Goal: Find specific page/section: Find specific page/section

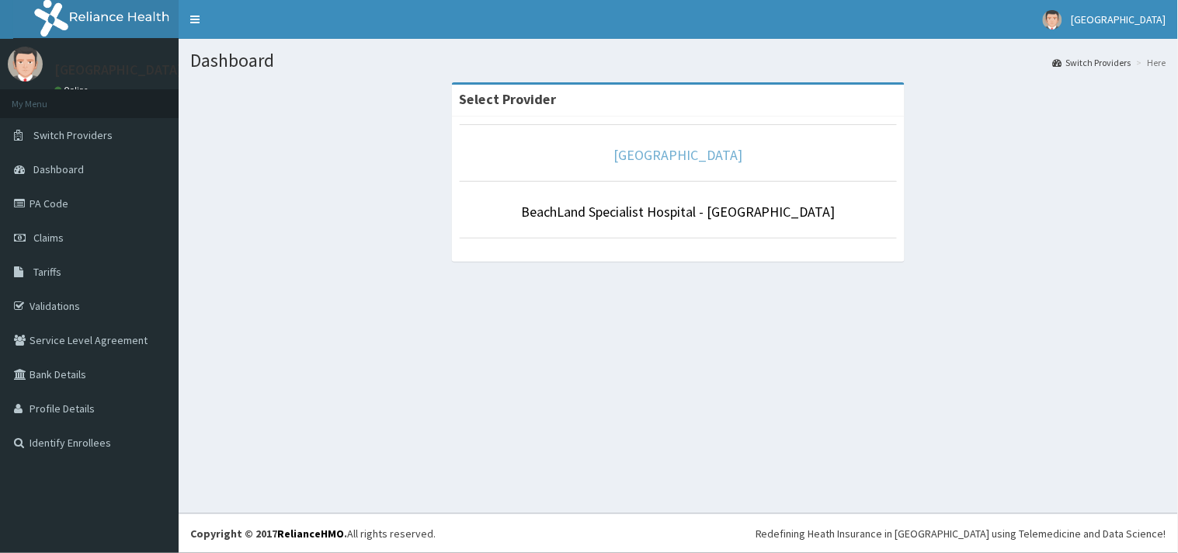
click at [716, 155] on link "[GEOGRAPHIC_DATA]" at bounding box center [678, 155] width 129 height 18
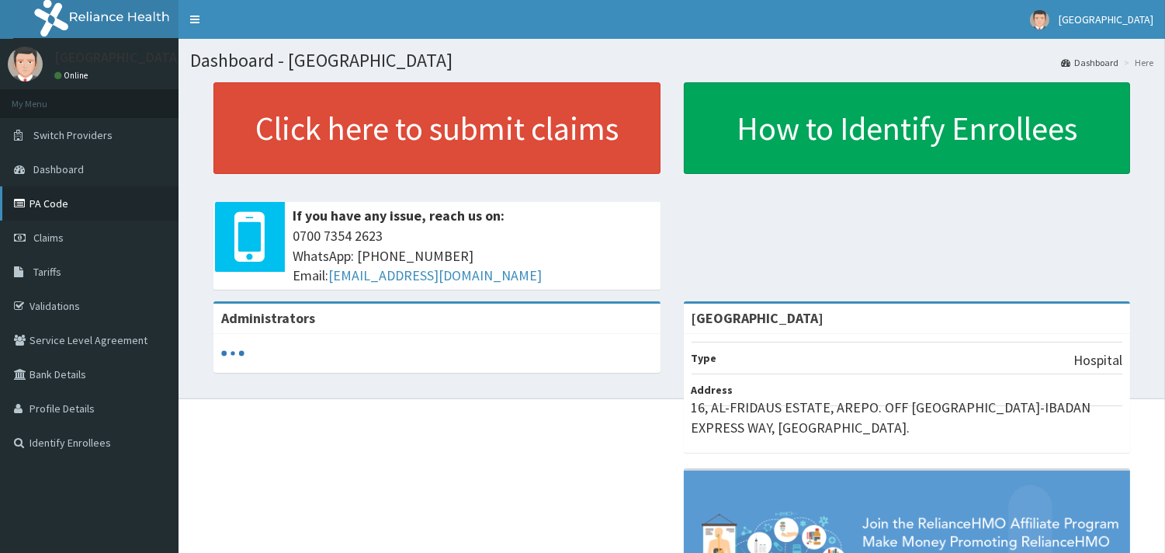
click at [55, 204] on link "PA Code" at bounding box center [89, 203] width 179 height 34
